Goal: Check status: Check status

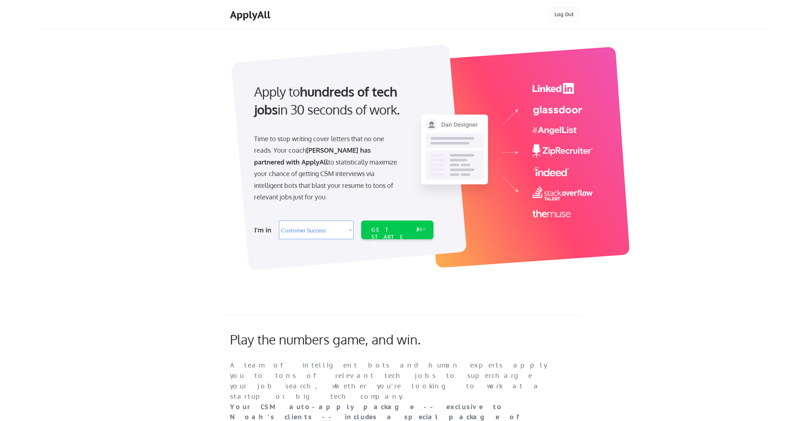
select select ""sales""
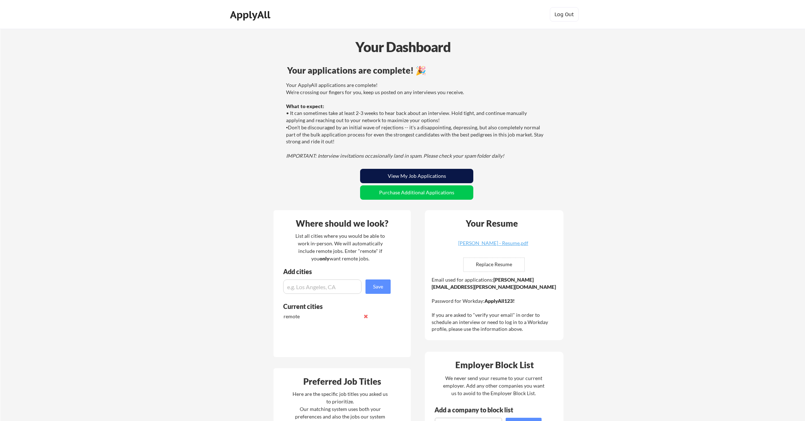
drag, startPoint x: 458, startPoint y: 176, endPoint x: 481, endPoint y: 181, distance: 23.5
click at [458, 175] on button "View My Job Applications" at bounding box center [416, 176] width 113 height 14
